Goal: Task Accomplishment & Management: Manage account settings

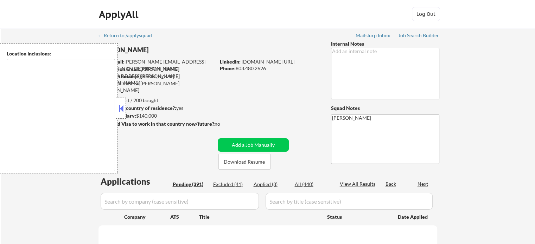
type textarea "[GEOGRAPHIC_DATA], [GEOGRAPHIC_DATA] [GEOGRAPHIC_DATA], [GEOGRAPHIC_DATA] [GEOG…"
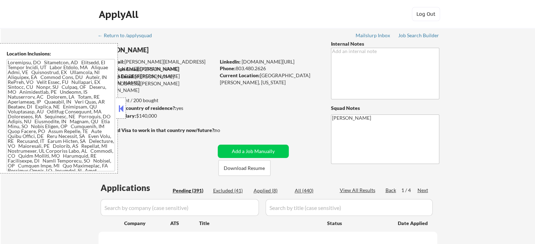
select select ""pending""
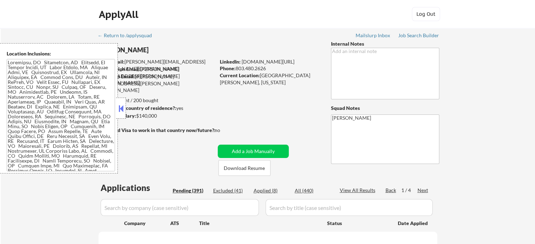
select select ""pending""
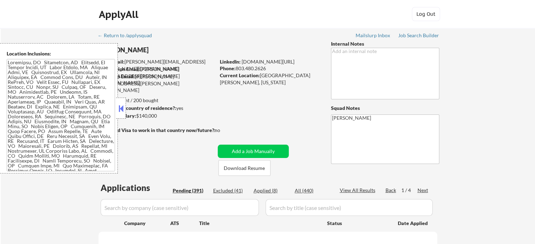
select select ""pending""
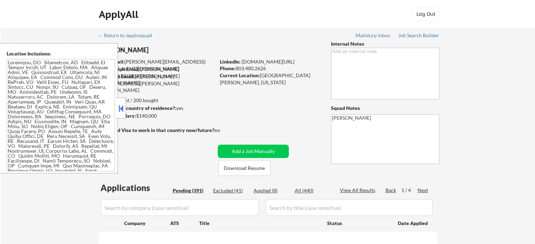
select select ""pending""
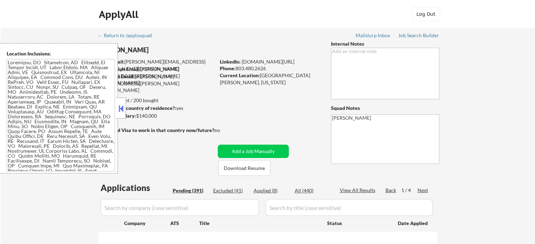
select select ""pending""
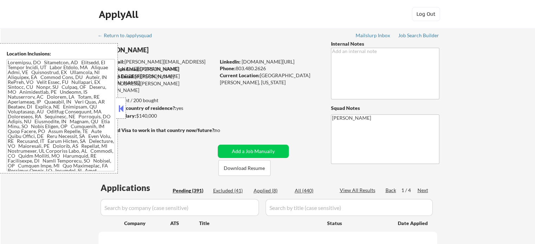
select select ""pending""
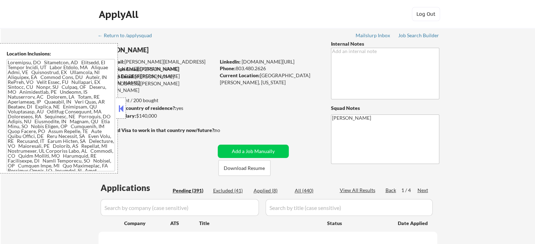
select select ""pending""
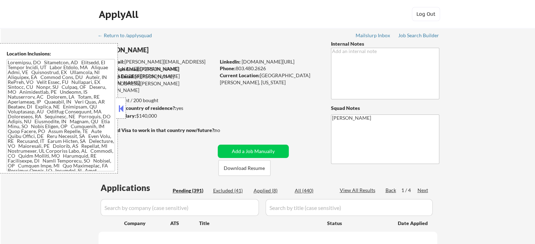
select select ""pending""
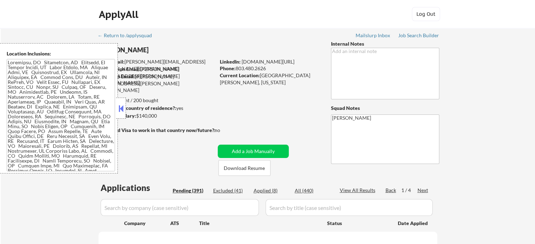
select select ""pending""
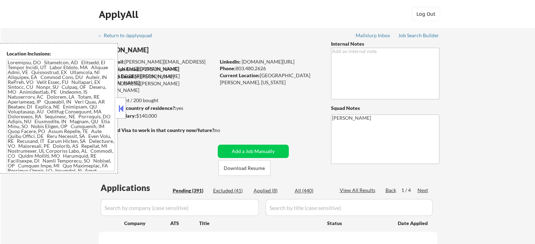
select select ""pending""
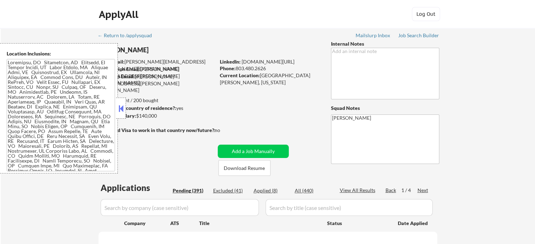
select select ""pending""
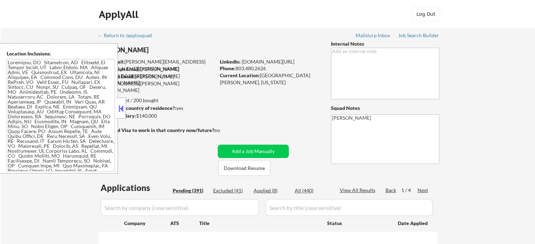
select select ""pending""
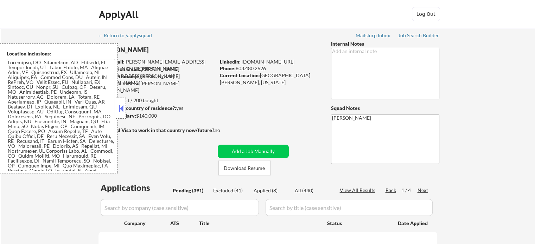
select select ""pending""
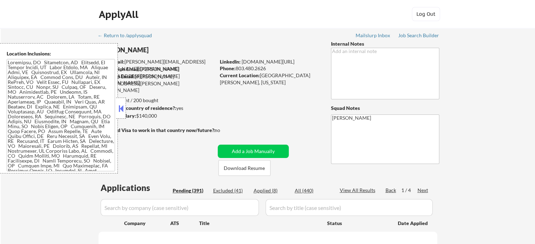
select select ""pending""
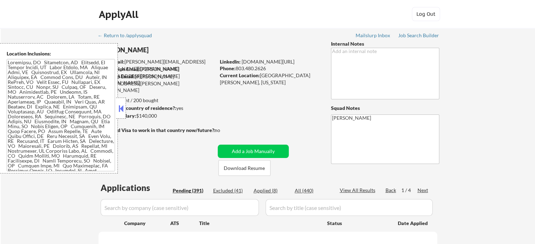
select select ""pending""
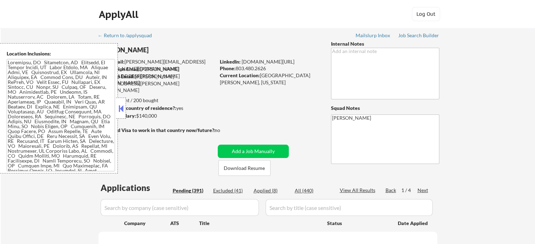
select select ""pending""
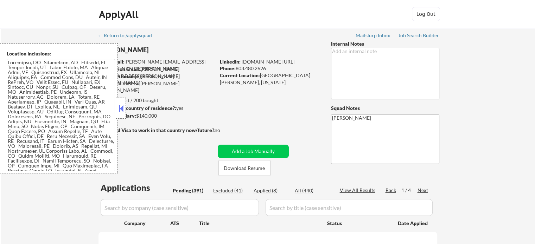
select select ""pending""
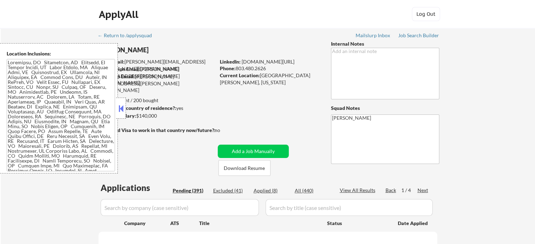
select select ""pending""
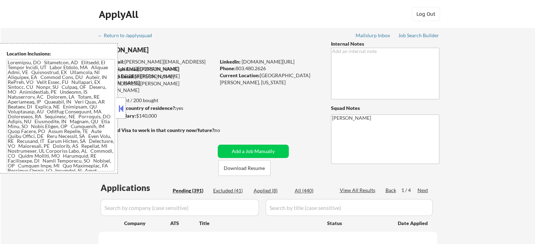
select select ""pending""
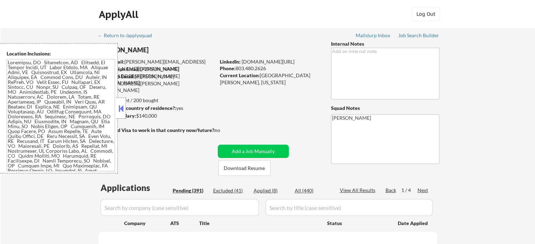
select select ""pending""
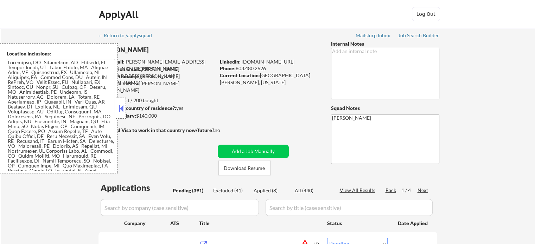
scroll to position [107, 0]
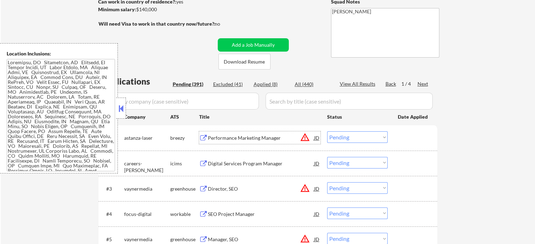
click at [229, 138] on div "Performance Marketing Manager" at bounding box center [261, 138] width 106 height 7
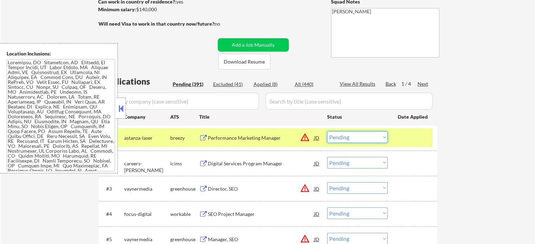
click at [347, 139] on select "Choose an option... Pending Applied Excluded (Questions) Excluded (Expired) Exc…" at bounding box center [357, 138] width 60 height 12
click at [327, 132] on select "Choose an option... Pending Applied Excluded (Questions) Excluded (Expired) Exc…" at bounding box center [357, 138] width 60 height 12
click at [425, 144] on div at bounding box center [413, 138] width 31 height 13
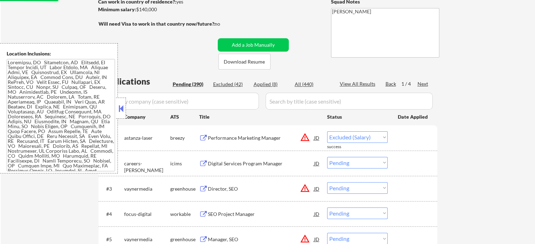
select select ""pending""
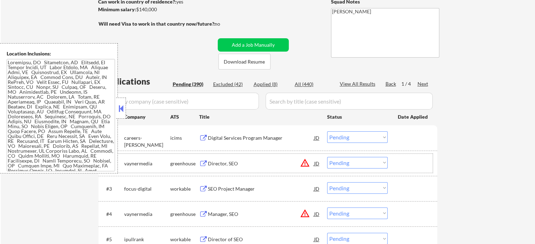
click at [186, 164] on div "greenhouse" at bounding box center [184, 163] width 29 height 7
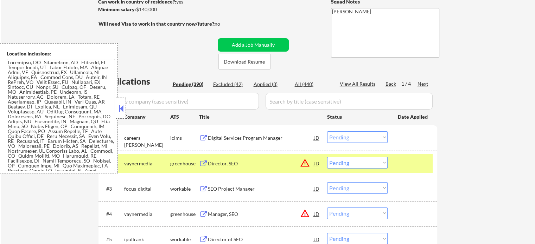
click at [186, 164] on div "greenhouse" at bounding box center [184, 163] width 29 height 7
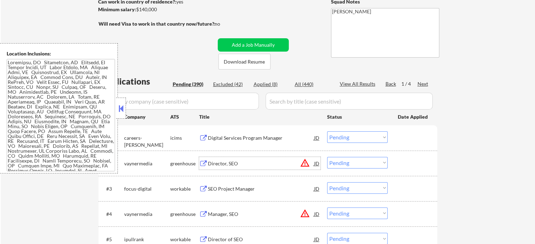
click at [215, 163] on div "Director, SEO" at bounding box center [261, 163] width 106 height 7
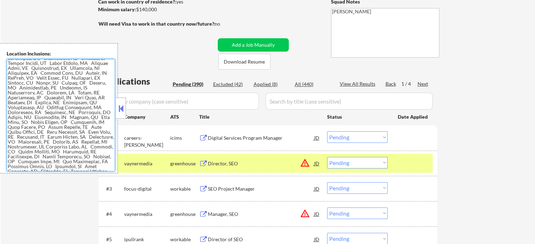
scroll to position [0, 0]
click at [400, 161] on div at bounding box center [413, 163] width 31 height 13
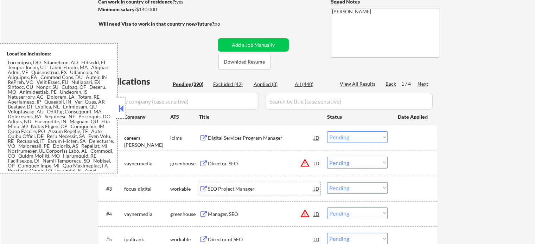
click at [220, 191] on div "SEO Project Manager" at bounding box center [261, 189] width 106 height 7
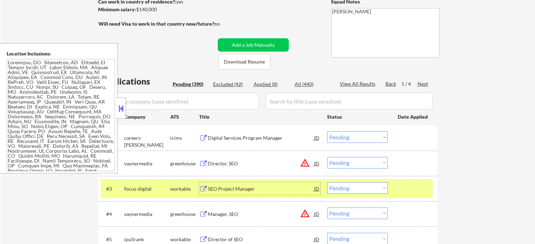
click at [214, 157] on div "Director, SEO" at bounding box center [261, 163] width 106 height 13
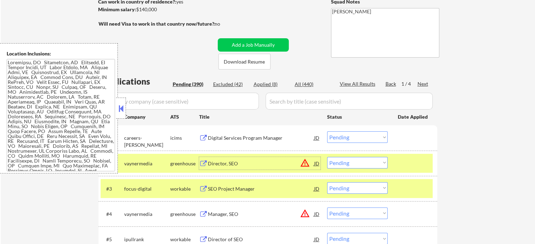
click at [249, 161] on div "Director, SEO" at bounding box center [261, 163] width 106 height 7
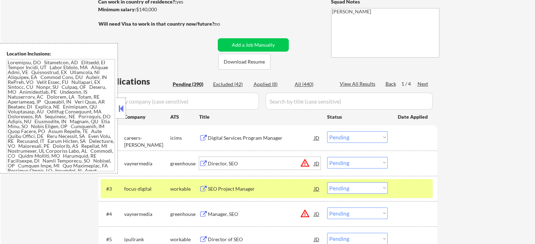
click at [380, 189] on select "Choose an option... Pending Applied Excluded (Questions) Excluded (Expired) Exc…" at bounding box center [357, 189] width 60 height 12
click at [395, 180] on div "#3 focus-digital workable SEO Project Manager JD warning_amber Choose an option…" at bounding box center [267, 188] width 332 height 19
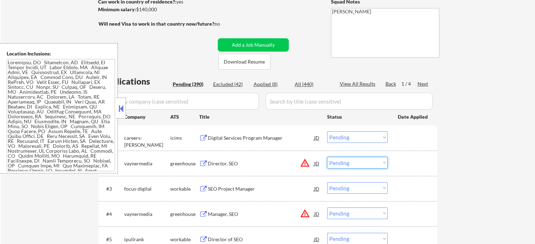
click at [375, 162] on select "Choose an option... Pending Applied Excluded (Questions) Excluded (Expired) Exc…" at bounding box center [357, 163] width 60 height 12
click at [327, 157] on select "Choose an option... Pending Applied Excluded (Questions) Excluded (Expired) Exc…" at bounding box center [357, 163] width 60 height 12
select select ""pending""
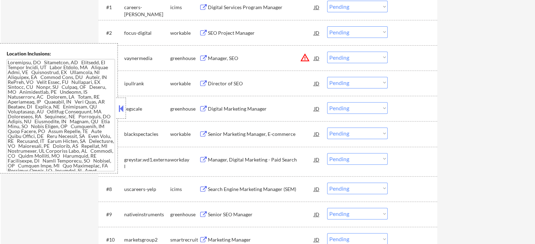
scroll to position [212, 0]
